Goal: Task Accomplishment & Management: Manage account settings

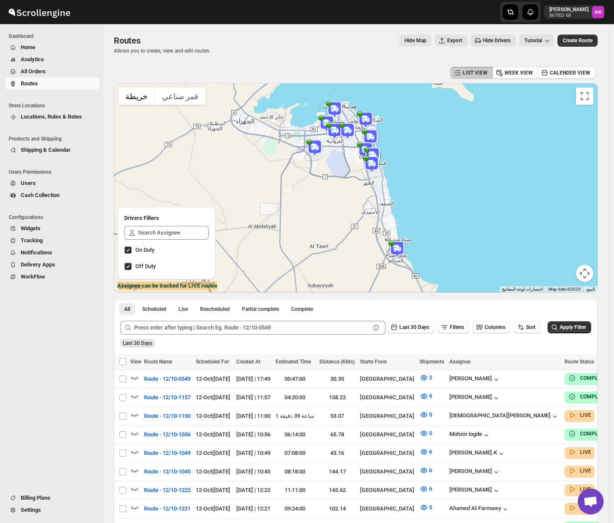
click at [38, 72] on span "All Orders" at bounding box center [33, 71] width 25 height 6
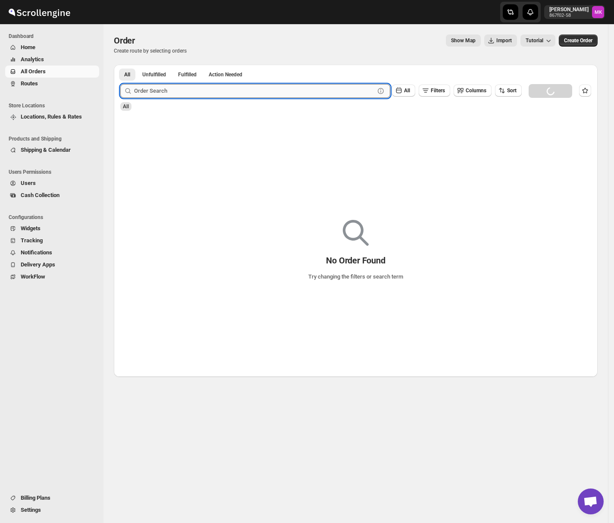
click at [166, 89] on input "text" at bounding box center [254, 91] width 241 height 14
paste input "12061"
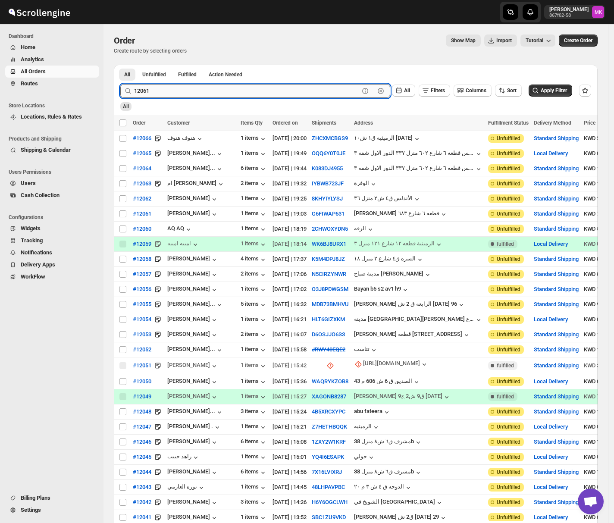
type input "12061"
click at [120, 65] on button "Submit" at bounding box center [132, 69] width 25 height 9
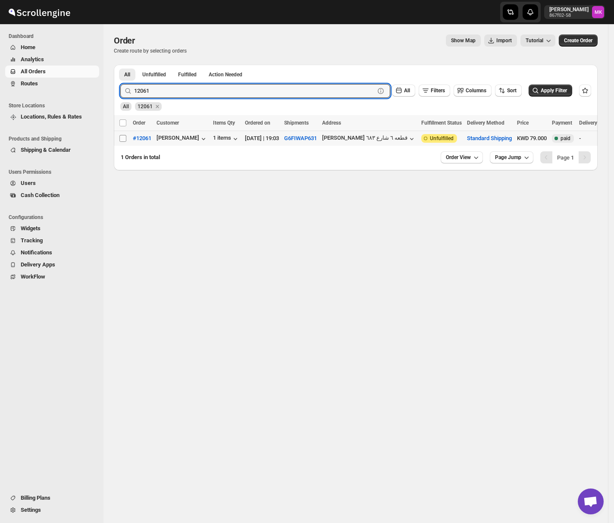
click at [123, 137] on input "Select order" at bounding box center [122, 138] width 7 height 7
checkbox input "true"
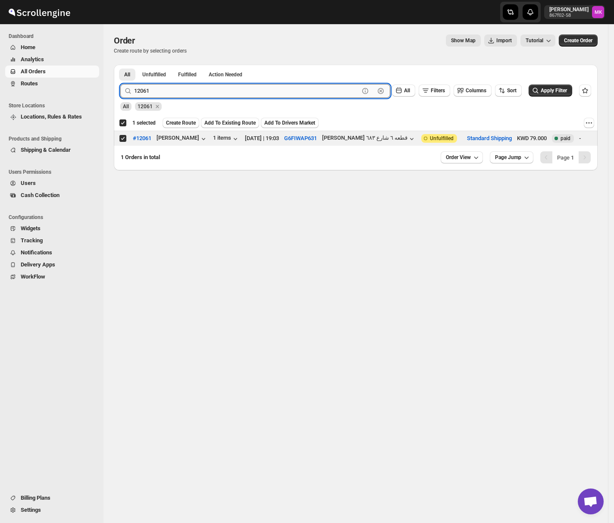
click at [164, 91] on input "12061" at bounding box center [246, 91] width 225 height 14
paste input "2"
type input "12062"
click at [120, 65] on button "Submit" at bounding box center [132, 69] width 25 height 9
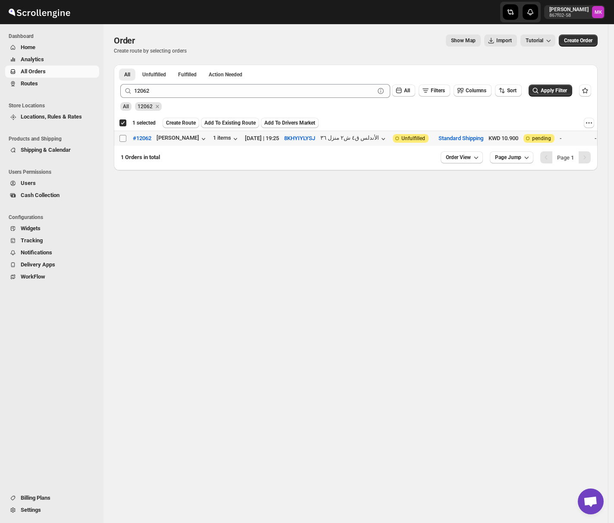
click at [119, 138] on input "Select order" at bounding box center [122, 138] width 7 height 7
checkbox input "true"
checkbox input "false"
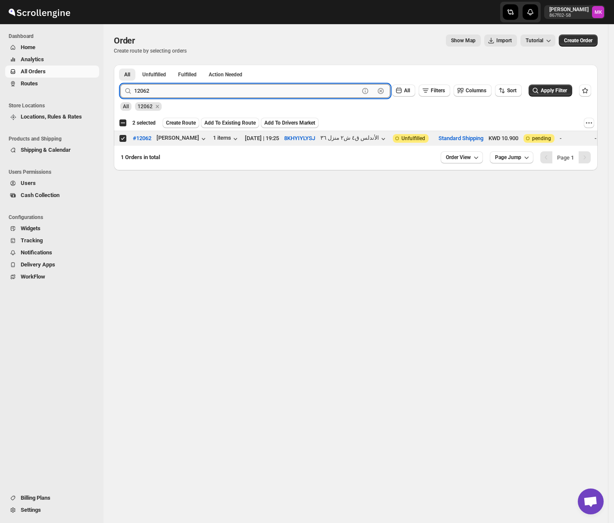
click at [147, 97] on input "12062" at bounding box center [246, 91] width 225 height 14
paste input "6"
type input "12066"
click at [120, 65] on button "Submit" at bounding box center [132, 69] width 25 height 9
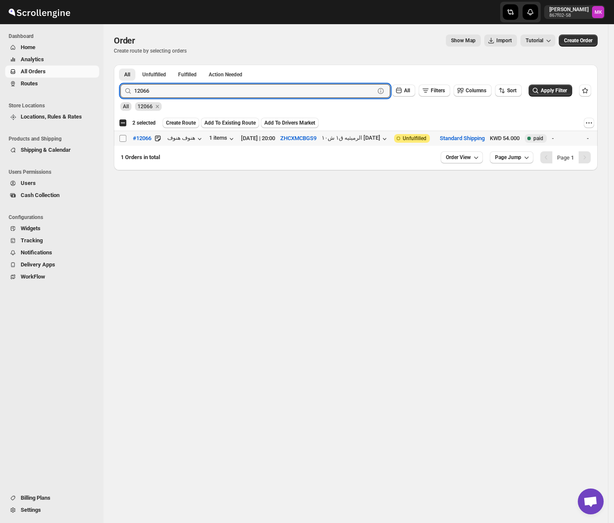
click at [119, 140] on input "Select order" at bounding box center [122, 138] width 7 height 7
checkbox input "true"
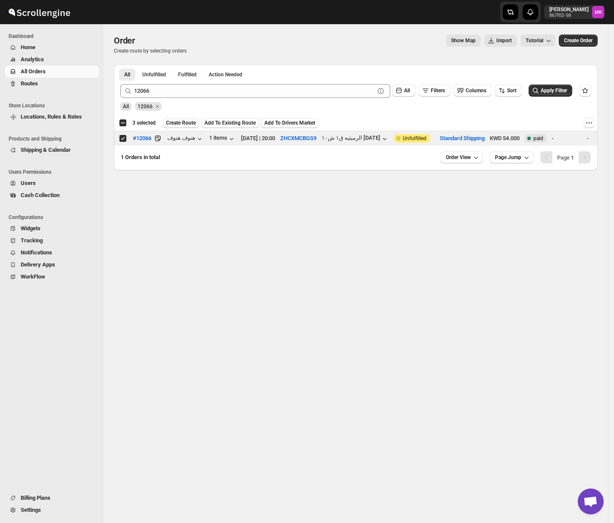
click at [183, 127] on button "Create Route" at bounding box center [181, 123] width 37 height 10
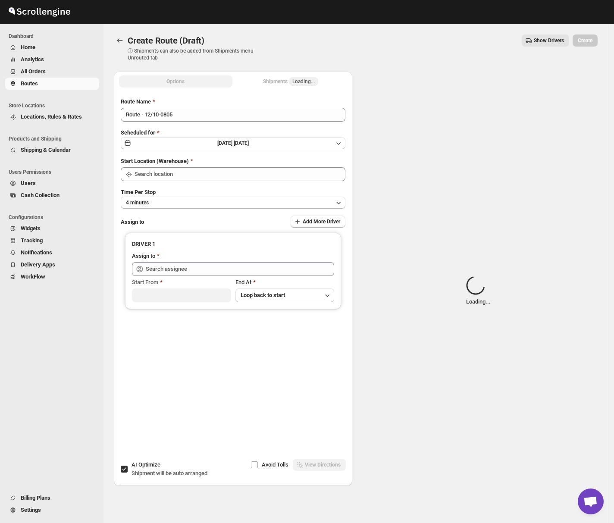
type input "[GEOGRAPHIC_DATA]"
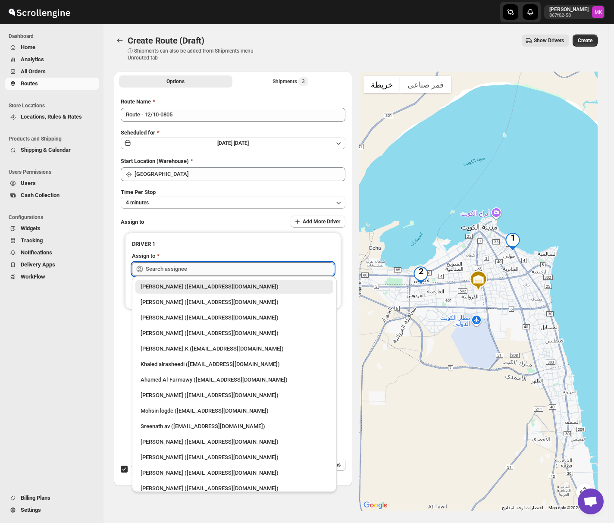
click at [178, 271] on input "text" at bounding box center [240, 269] width 188 height 14
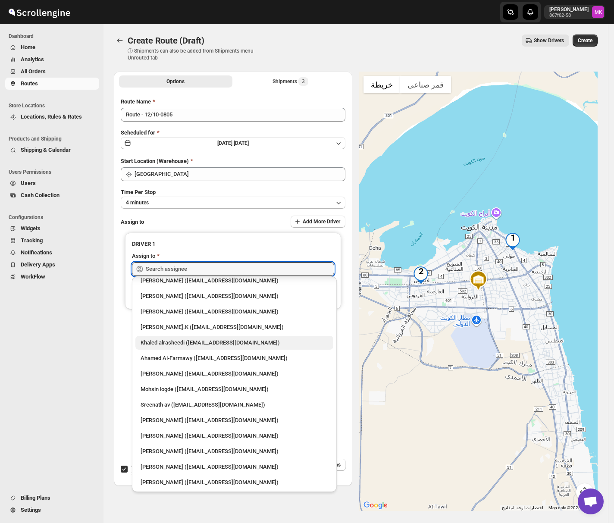
scroll to position [22, 0]
click at [197, 464] on div "kiberu richard (kiberurichard447@gmail.com)" at bounding box center [235, 466] width 188 height 9
type input "kiberu richard (kiberurichard447@gmail.com)"
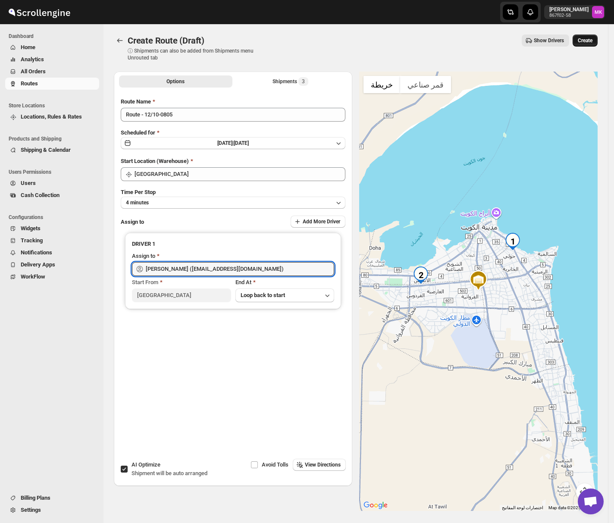
click at [581, 42] on button "Create" at bounding box center [585, 40] width 25 height 12
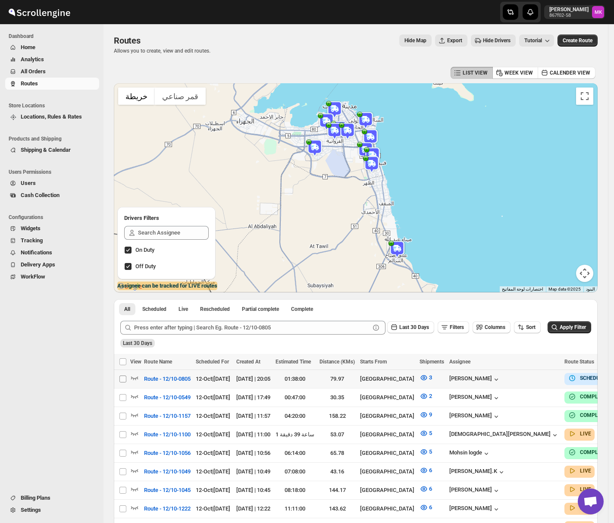
click at [121, 382] on input "Select route" at bounding box center [122, 379] width 7 height 7
checkbox input "true"
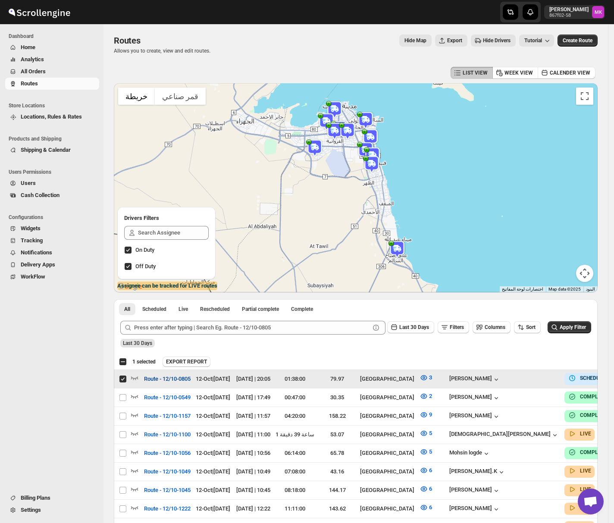
click at [182, 380] on span "Route - 12/10-0805" at bounding box center [167, 379] width 47 height 9
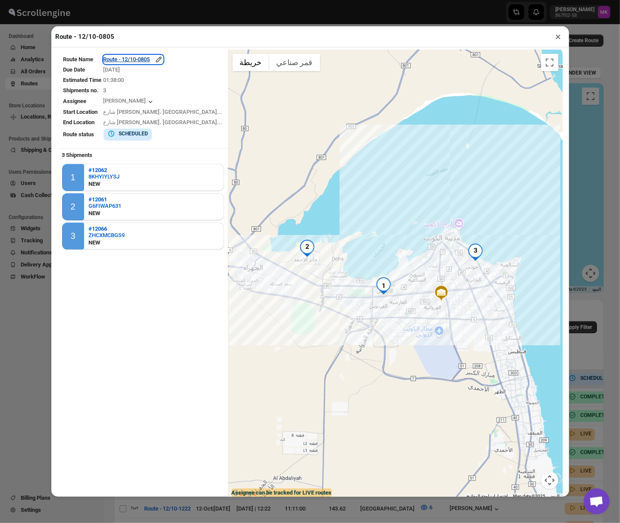
click at [148, 64] on div "Route - 12/10-0805" at bounding box center [133, 59] width 60 height 9
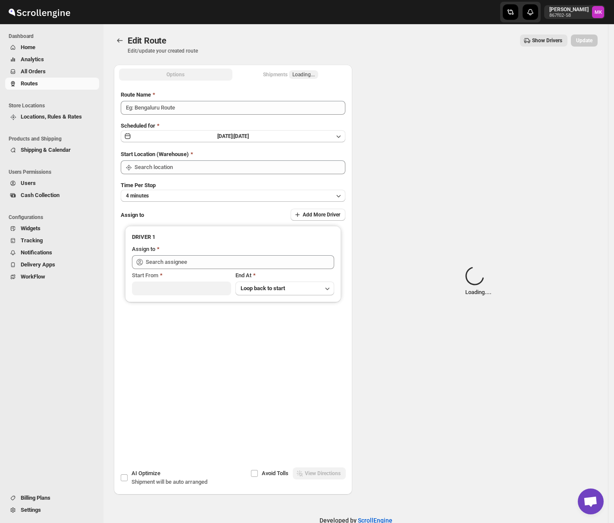
type input "Route - 12/10-0805"
type input "[GEOGRAPHIC_DATA]"
type input "kiberu richard (kiberurichard447@gmail.com)"
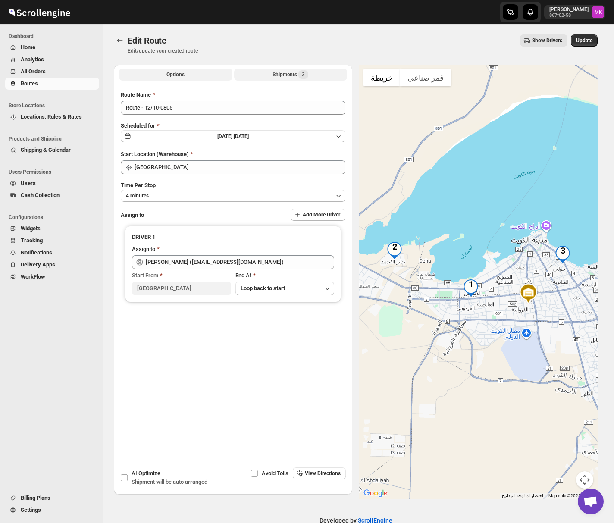
click at [291, 78] on div "Shipments 3" at bounding box center [291, 74] width 36 height 9
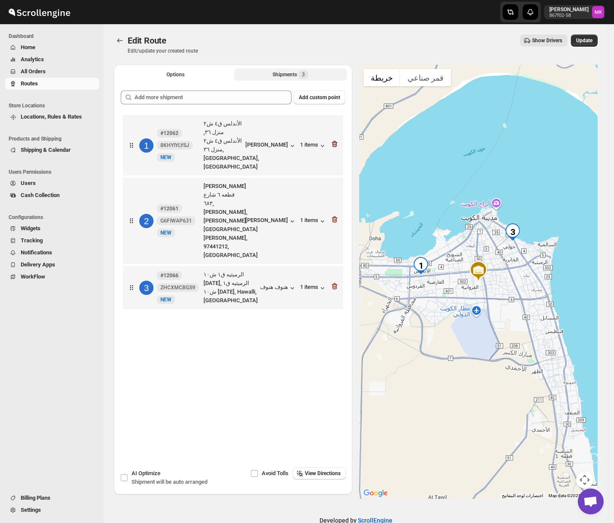
click at [337, 140] on icon "button" at bounding box center [334, 144] width 9 height 9
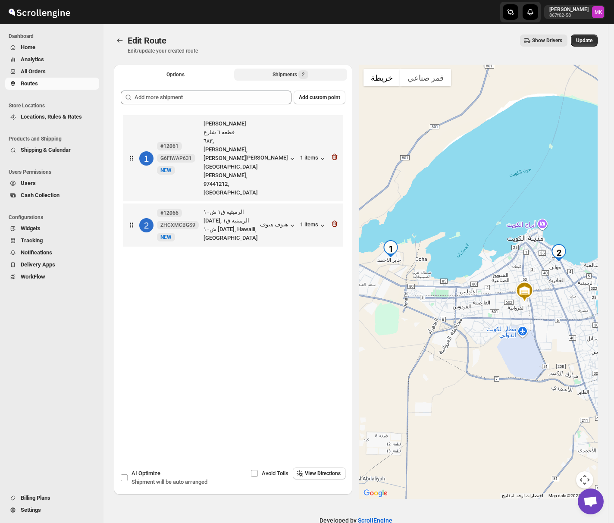
click at [337, 153] on icon "button" at bounding box center [334, 157] width 9 height 9
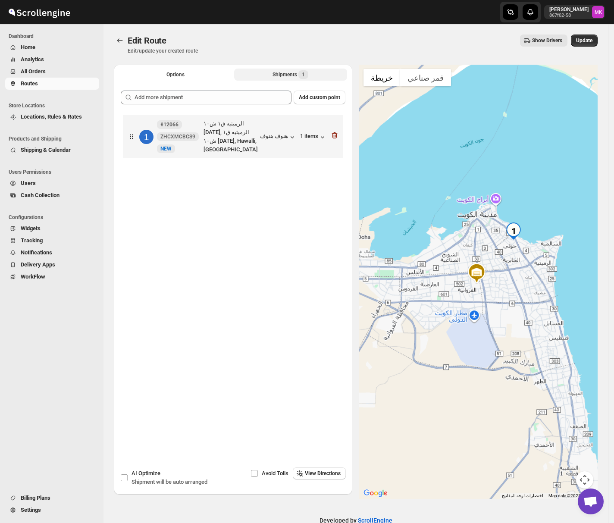
click at [337, 137] on icon "button" at bounding box center [334, 135] width 9 height 9
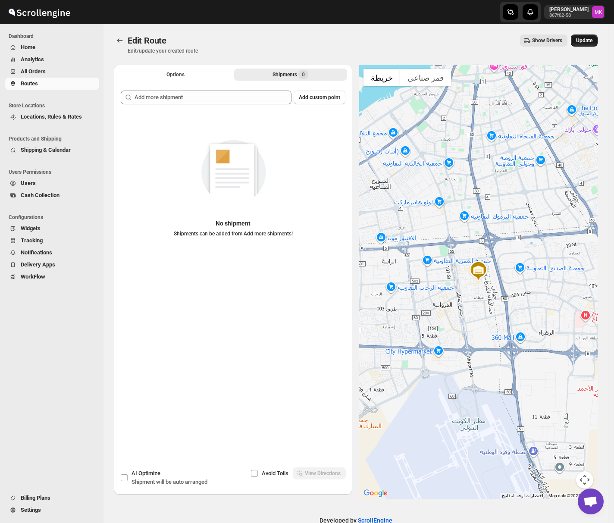
click at [587, 45] on button "Update" at bounding box center [584, 40] width 27 height 12
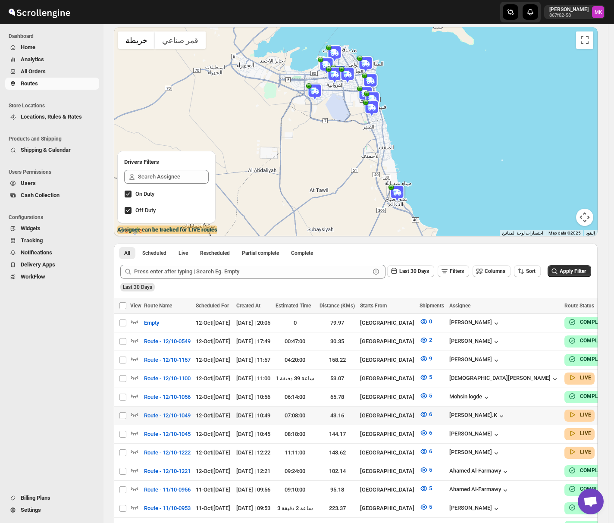
scroll to position [57, 0]
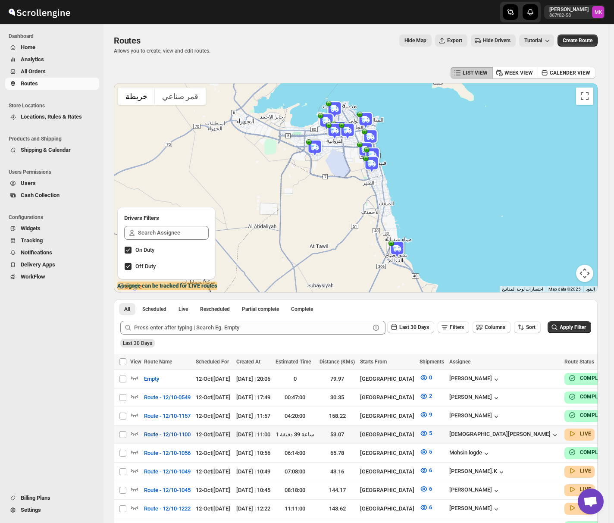
click at [178, 432] on span "Route - 12/10-1100" at bounding box center [167, 434] width 47 height 9
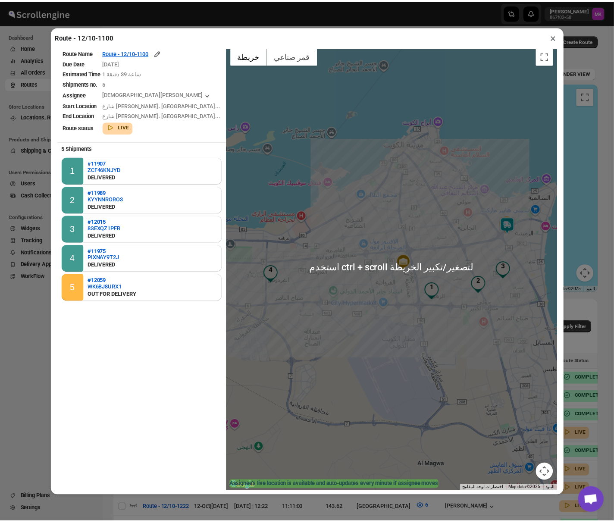
scroll to position [10, 0]
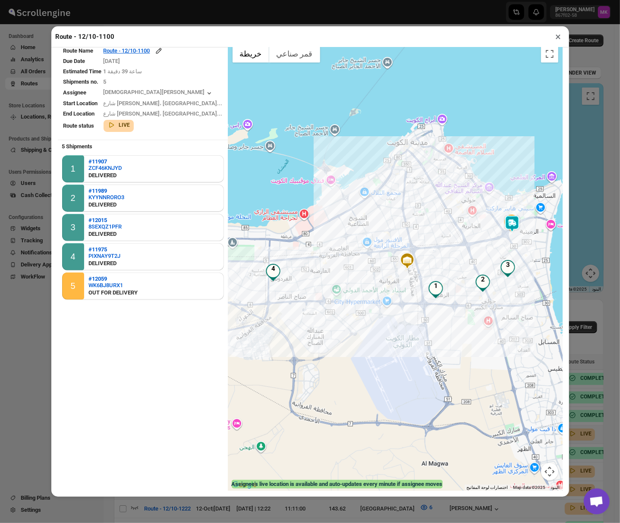
click at [558, 38] on button "×" at bounding box center [558, 37] width 13 height 12
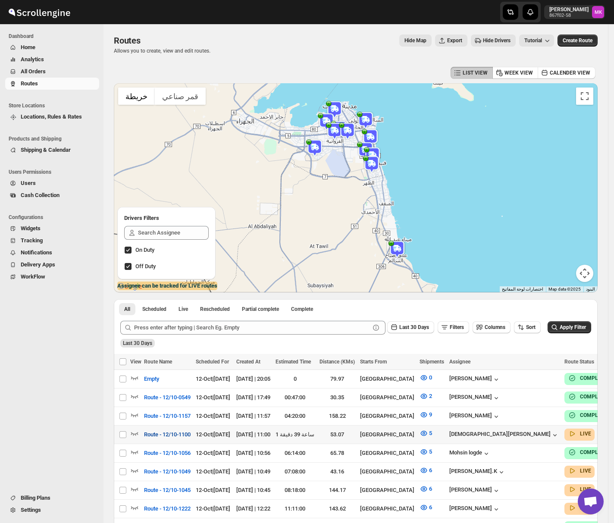
click at [159, 430] on span "Route - 12/10-1100" at bounding box center [167, 434] width 47 height 9
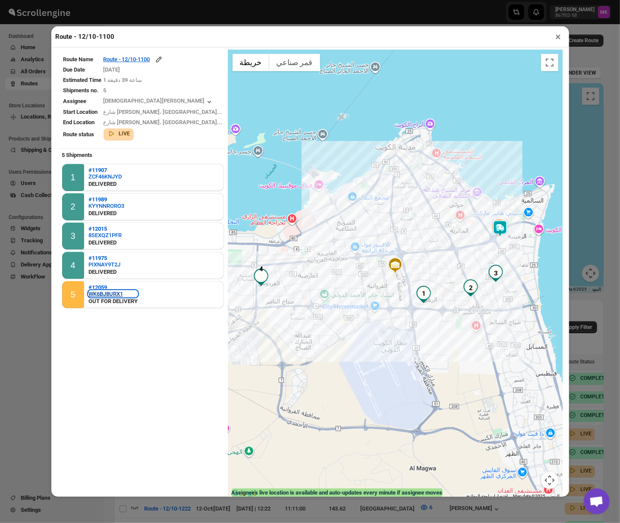
click at [100, 292] on div "WK6BJ8URX1" at bounding box center [112, 294] width 49 height 6
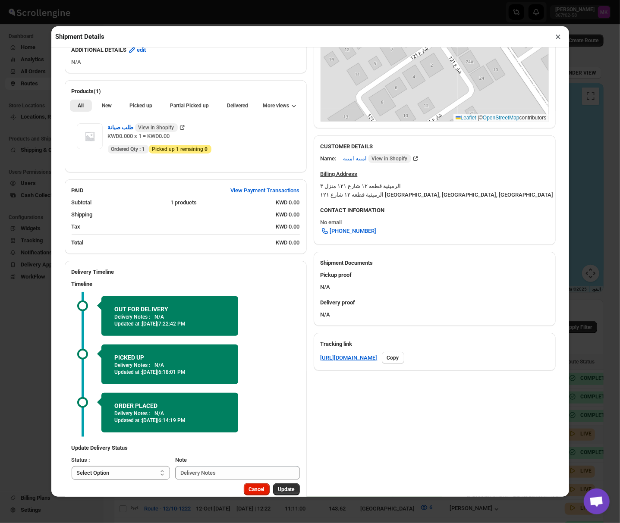
scroll to position [226, 0]
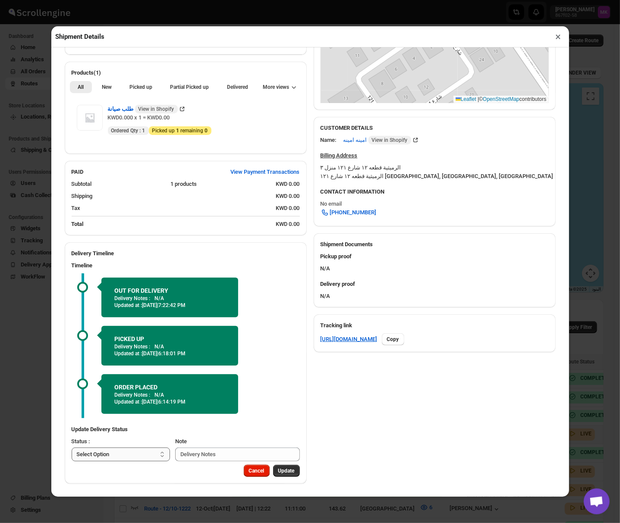
click at [90, 458] on select "Select Option PICKED UP OUT FOR DELIVERY RESCHEDULE DELIVERED CANCELLED" at bounding box center [121, 455] width 99 height 14
select select "DELIVERED"
click at [72, 448] on select "Select Option PICKED UP OUT FOR DELIVERY RESCHEDULE DELIVERED CANCELLED" at bounding box center [121, 455] width 99 height 14
click at [264, 475] on button "Pick Products" at bounding box center [278, 471] width 43 height 12
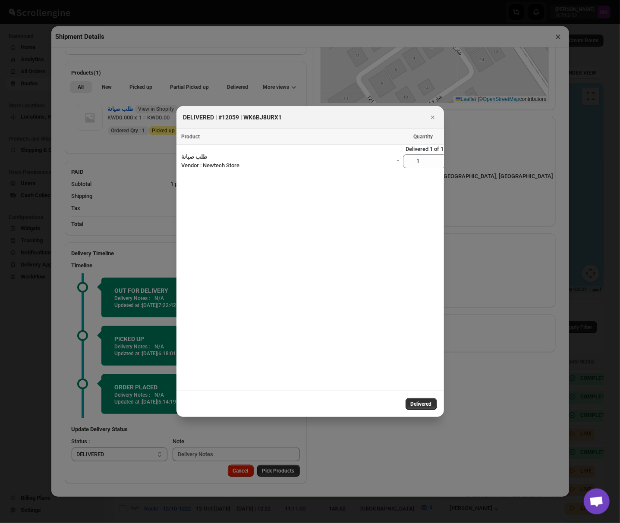
click at [429, 413] on div "Delivered" at bounding box center [309, 404] width 267 height 26
click at [429, 408] on button "Delivered" at bounding box center [420, 404] width 31 height 12
select select
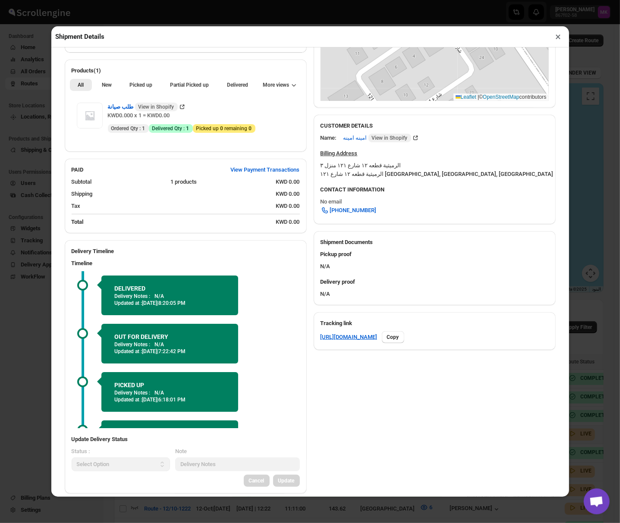
click at [556, 33] on button "×" at bounding box center [558, 37] width 13 height 12
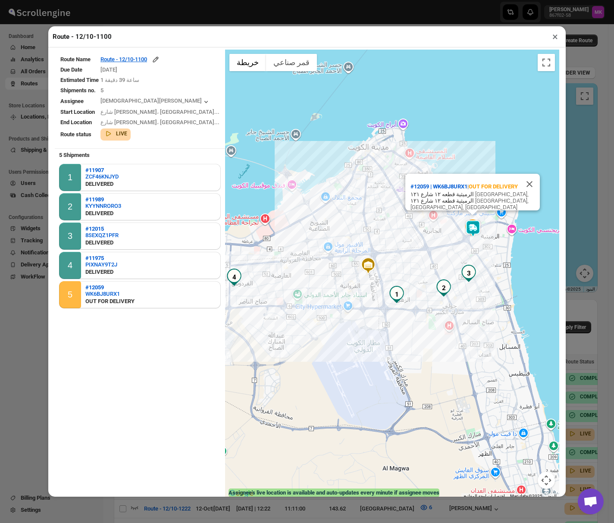
click at [552, 42] on button "×" at bounding box center [555, 37] width 13 height 12
